Goal: Task Accomplishment & Management: Complete application form

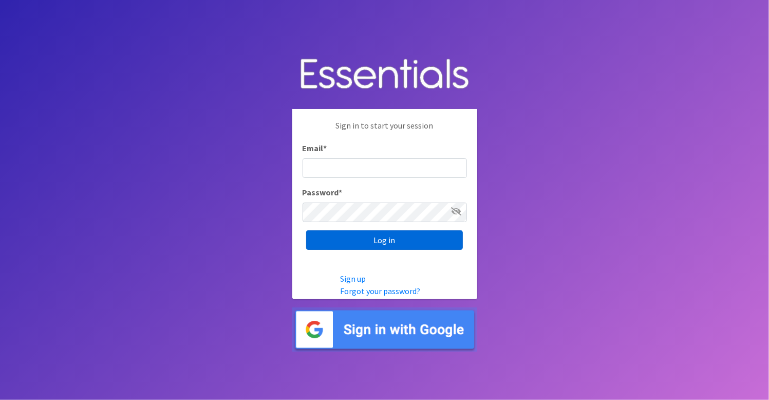
type input "[EMAIL_ADDRESS][DOMAIN_NAME]"
click at [351, 245] on input "Log in" at bounding box center [384, 240] width 157 height 20
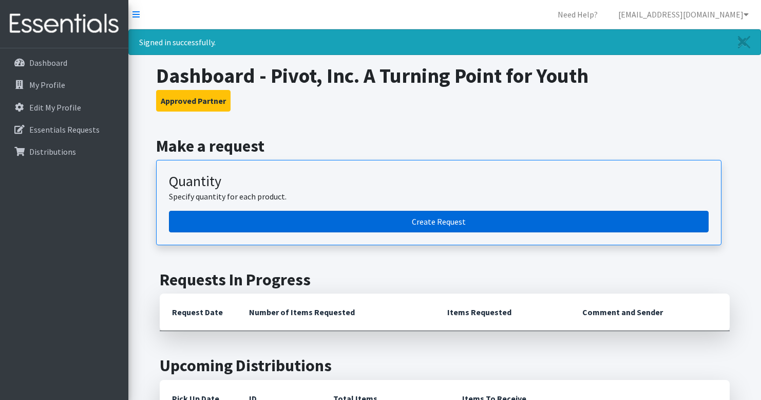
click at [415, 216] on link "Create Request" at bounding box center [439, 222] width 540 height 22
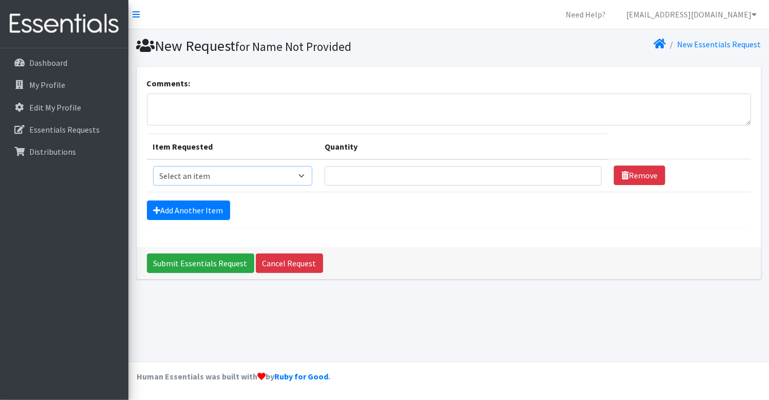
click at [276, 175] on select "Select an item Pad Kits Tampon Kit" at bounding box center [232, 176] width 159 height 20
select select "12263"
click at [153, 166] on select "Select an item Pad Kits Tampon Kit" at bounding box center [232, 176] width 159 height 20
click at [388, 172] on input "Quantity" at bounding box center [463, 176] width 277 height 20
type input "50"
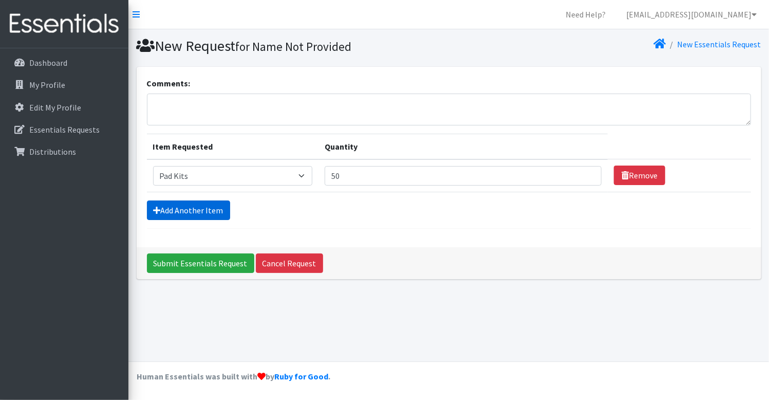
click at [201, 212] on link "Add Another Item" at bounding box center [188, 210] width 83 height 20
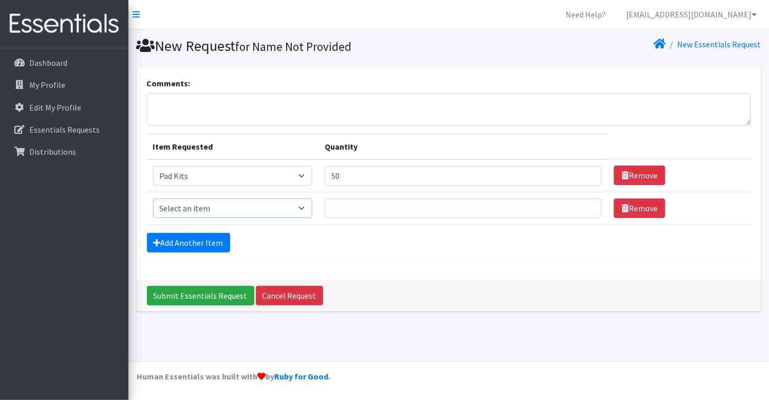
click at [200, 209] on select "Select an item Pad Kits Tampon Kit" at bounding box center [232, 208] width 159 height 20
select select "12262"
click at [153, 198] on select "Select an item Pad Kits Tampon Kit" at bounding box center [232, 208] width 159 height 20
click at [348, 208] on input "Quantity" at bounding box center [463, 208] width 277 height 20
type input "50"
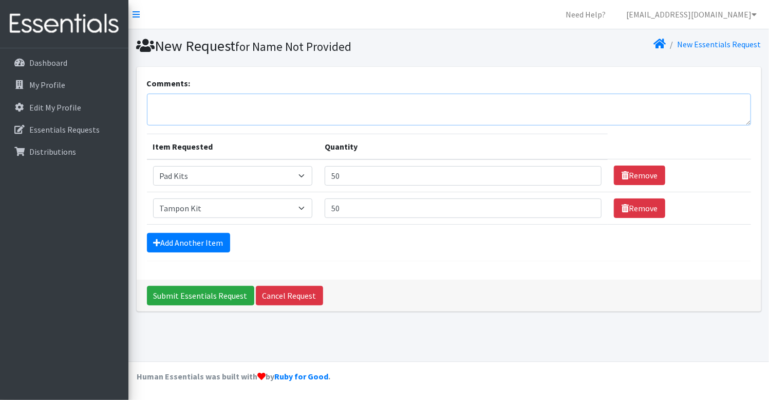
click at [197, 104] on textarea "Comments:" at bounding box center [449, 109] width 604 height 32
type textarea "We grateful for all you do!"
click at [178, 302] on input "Submit Essentials Request" at bounding box center [200, 296] width 107 height 20
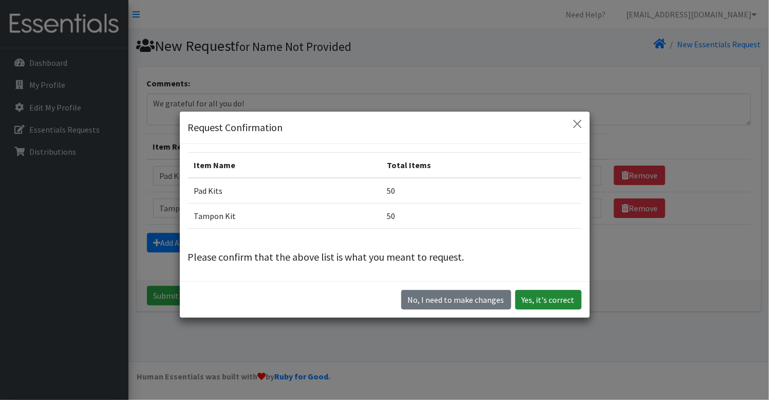
click at [539, 299] on button "Yes, it's correct" at bounding box center [548, 300] width 66 height 20
